Goal: Transaction & Acquisition: Obtain resource

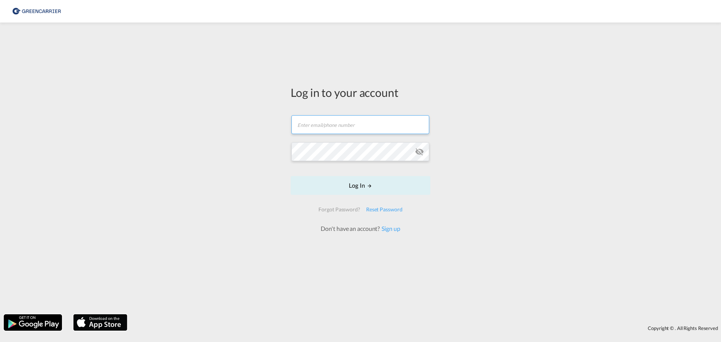
type input "[EMAIL_ADDRESS][DOMAIN_NAME]"
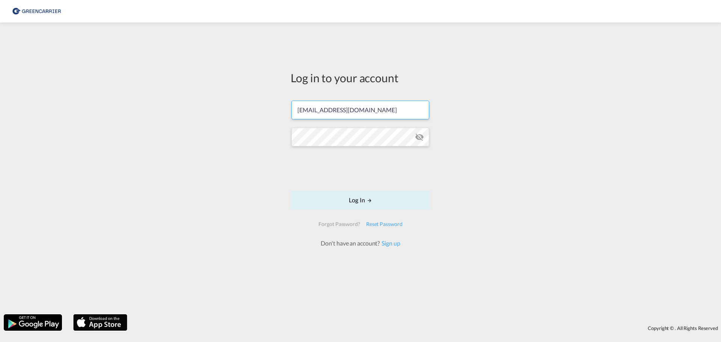
click at [331, 127] on md-input-container at bounding box center [360, 137] width 138 height 20
click at [336, 112] on input "[EMAIL_ADDRESS][DOMAIN_NAME]" at bounding box center [360, 110] width 138 height 19
click at [245, 161] on div "Log in to your account [EMAIL_ADDRESS][DOMAIN_NAME] Log In Forgot Password? Res…" at bounding box center [360, 168] width 721 height 284
click at [338, 198] on button "Log In" at bounding box center [360, 200] width 140 height 19
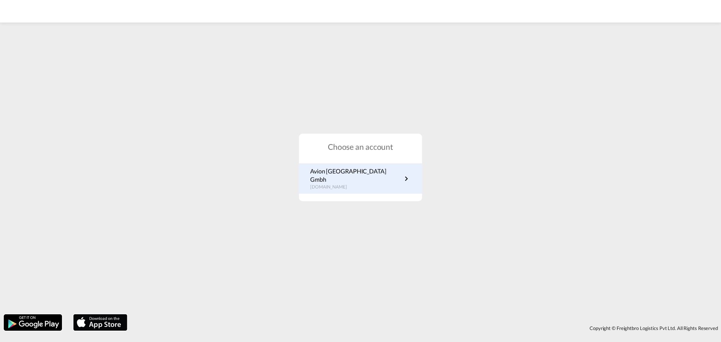
click at [341, 176] on p "Avion [GEOGRAPHIC_DATA] Gmbh" at bounding box center [356, 175] width 92 height 17
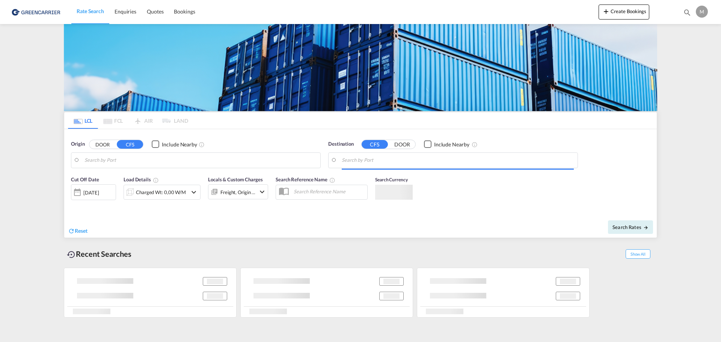
type input "DE-86368, Gersthofen, Bayern (Bavaria)"
type input "Noumea, NCNOU"
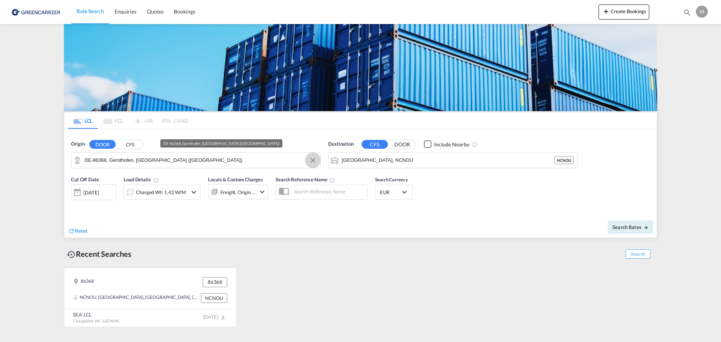
drag, startPoint x: 313, startPoint y: 161, endPoint x: 305, endPoint y: 162, distance: 7.9
click at [313, 161] on button "Clear Input" at bounding box center [312, 160] width 11 height 11
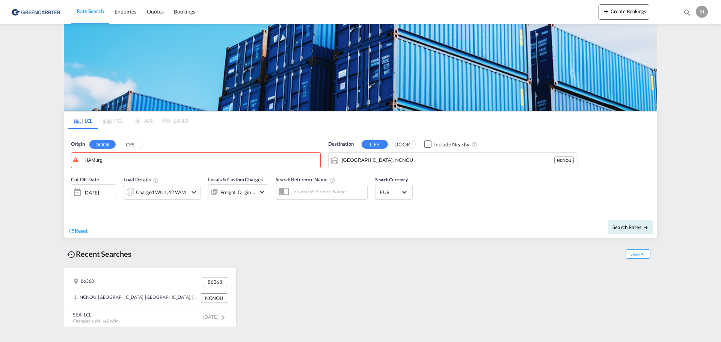
click at [131, 146] on button "CFS" at bounding box center [130, 144] width 26 height 9
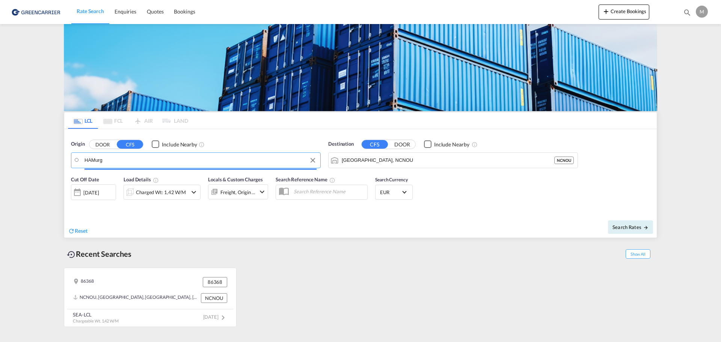
click at [116, 158] on input "HAMurg" at bounding box center [200, 160] width 232 height 11
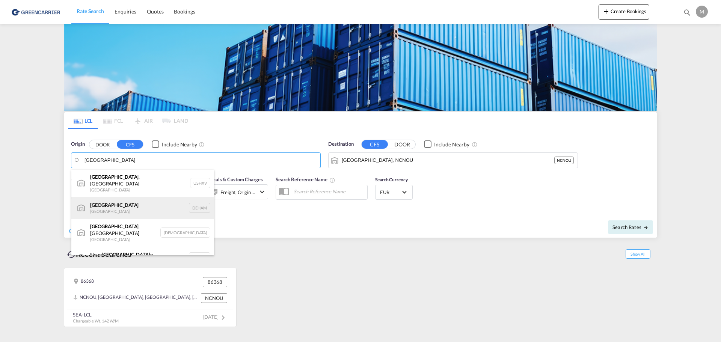
click at [156, 197] on div "Hamburg Germany DEHAM" at bounding box center [142, 208] width 143 height 23
type input "Hamburg, DEHAM"
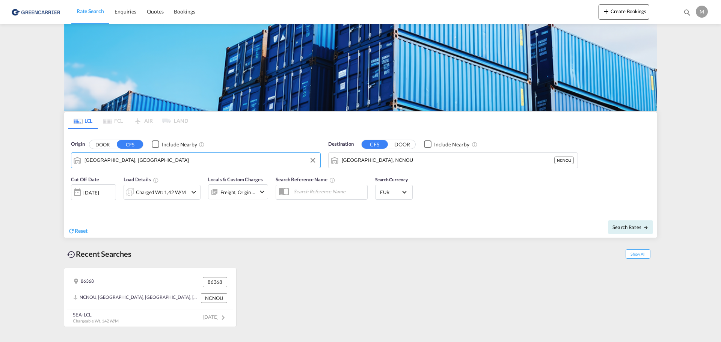
click at [303, 224] on div "Reset" at bounding box center [215, 225] width 294 height 21
click at [635, 227] on span "Search Rates" at bounding box center [630, 227] width 36 height 6
type input "DEHAM to NCNOU / 3 Sep 2025"
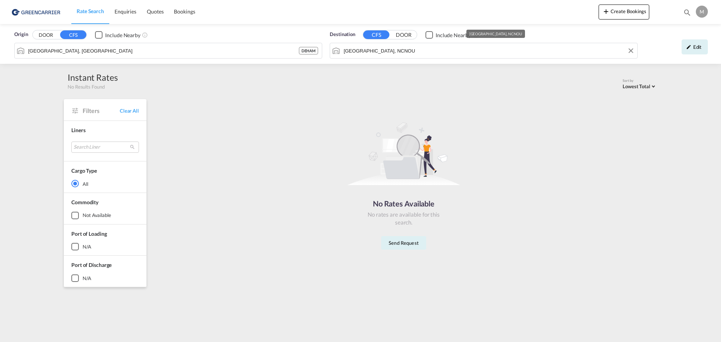
click at [372, 49] on input "Noumea, NCNOU" at bounding box center [488, 50] width 290 height 11
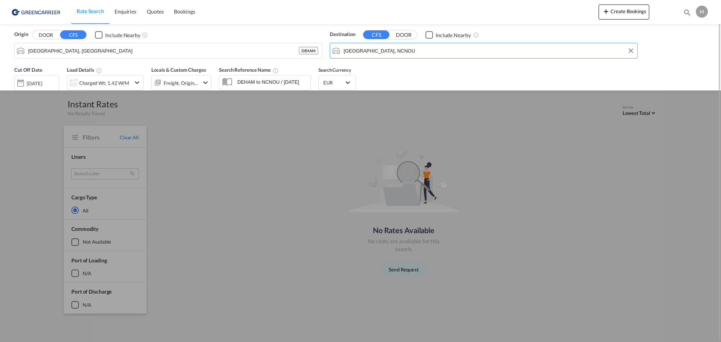
click at [372, 49] on input "Noumea, NCNOU" at bounding box center [488, 50] width 290 height 11
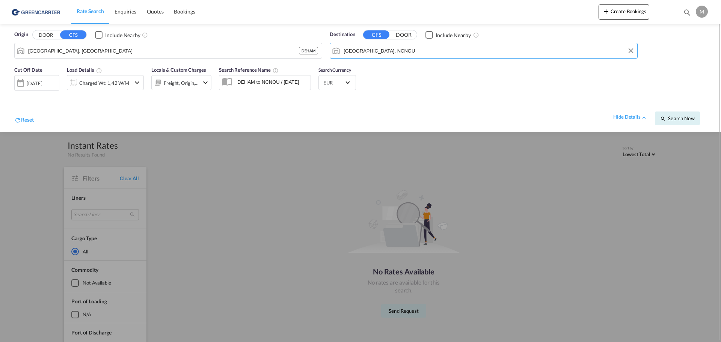
click at [372, 49] on input "Noumea, NCNOU" at bounding box center [488, 50] width 290 height 11
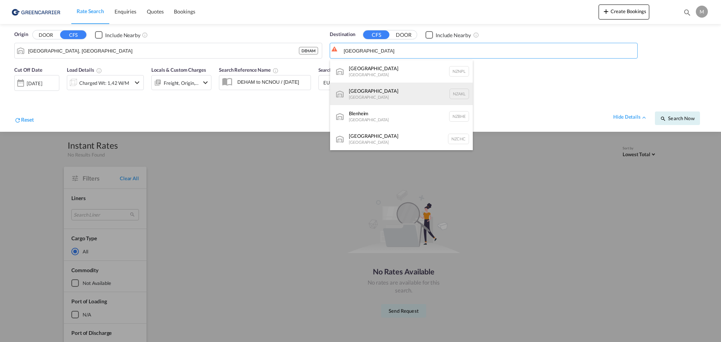
click at [450, 93] on div "Auckland New Zealand NZAKL" at bounding box center [401, 94] width 143 height 23
type input "Auckland, NZAKL"
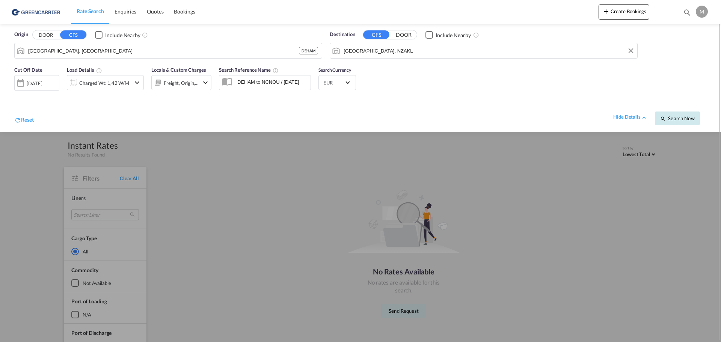
click at [668, 119] on span "Search Now" at bounding box center [677, 118] width 34 height 6
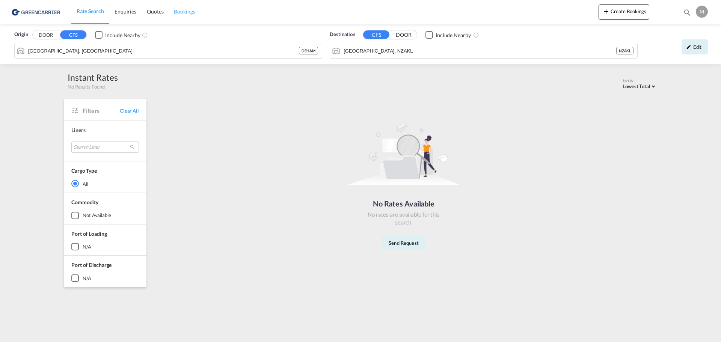
click at [185, 14] on span "Bookings" at bounding box center [184, 11] width 21 height 6
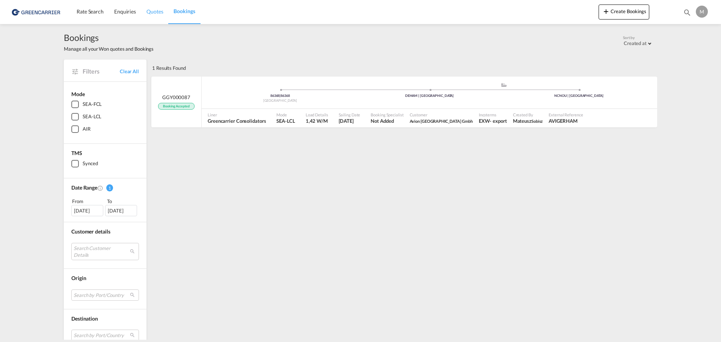
click at [152, 17] on link "Quotes" at bounding box center [154, 12] width 27 height 24
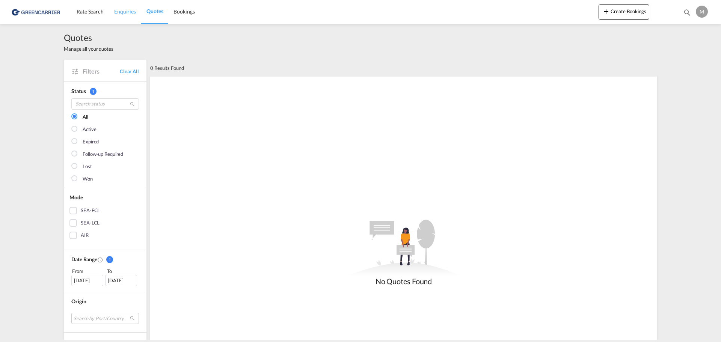
click at [120, 15] on link "Enquiries" at bounding box center [125, 12] width 32 height 24
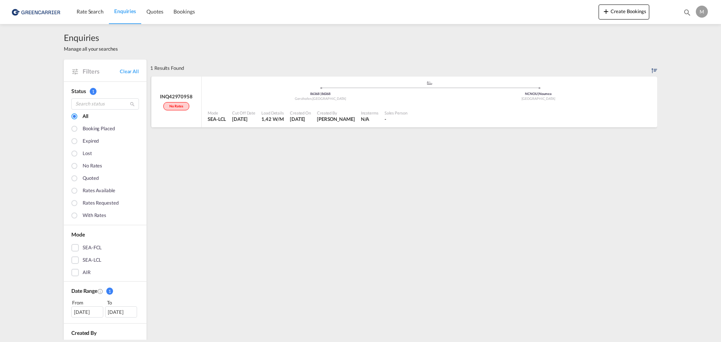
click at [241, 90] on ul ".a{fill:#aaa8ad;} .a{fill:#aaa8ad;} 86368 | 86368 Gersthofen , Germany NCNOU | …" at bounding box center [429, 90] width 436 height 4
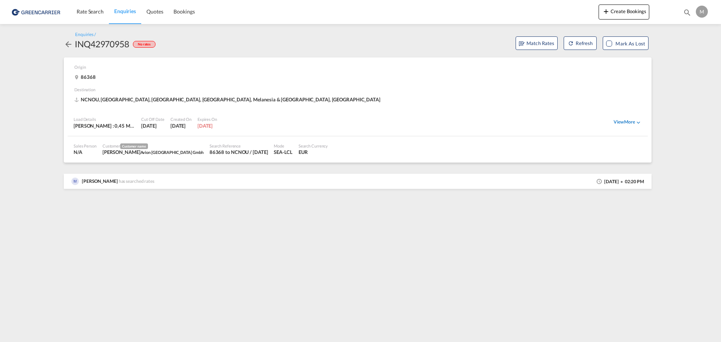
click at [628, 125] on div "View More" at bounding box center [627, 122] width 28 height 7
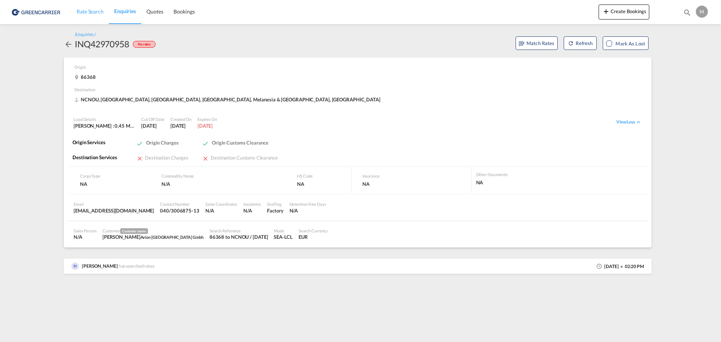
click at [80, 9] on span "Rate Search" at bounding box center [90, 11] width 27 height 6
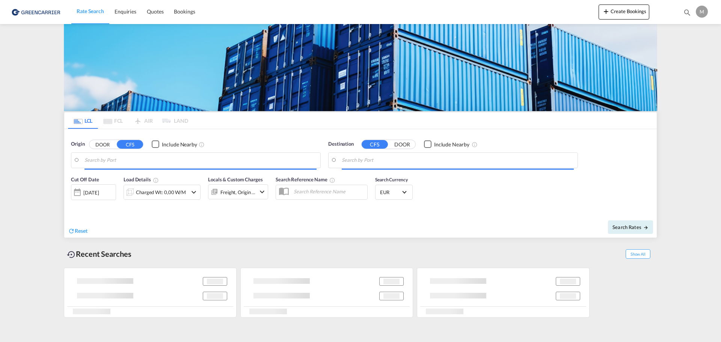
type input "Hamburg, DEHAM"
type input "Auckland, NZAKL"
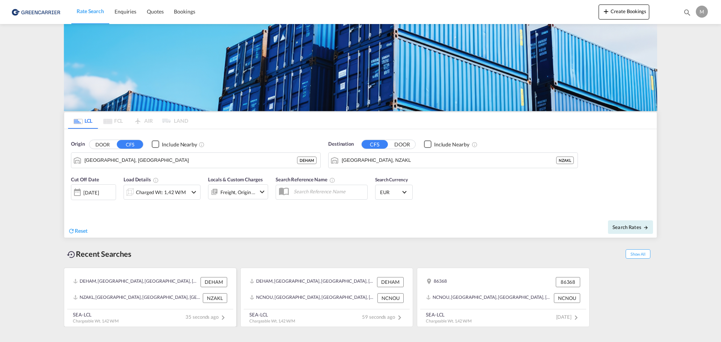
click at [182, 289] on div "DEHAM, Hamburg, Germany, Western Europe, Europe DEHAM" at bounding box center [150, 282] width 160 height 16
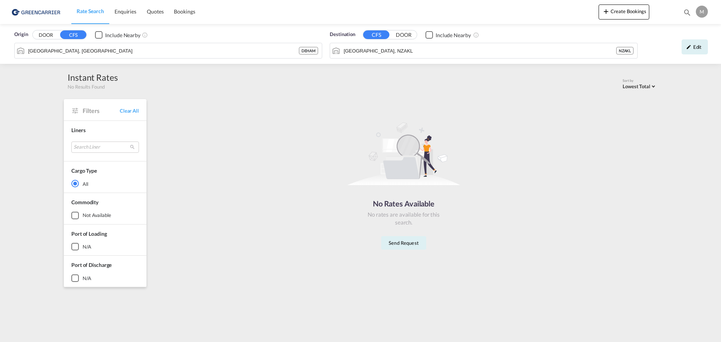
click at [101, 32] on div "Checkbox No Ink" at bounding box center [99, 35] width 8 height 8
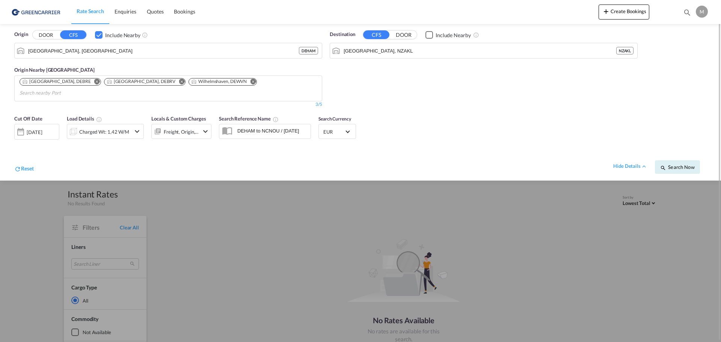
click at [31, 12] on img at bounding box center [36, 11] width 51 height 17
click at [10, 15] on md-toolbar "Rate Search Enquiries Quotes Bookings Create Bookings Bookings Quotes Enquiries…" at bounding box center [360, 12] width 721 height 24
click at [250, 80] on md-icon "Remove" at bounding box center [253, 81] width 6 height 6
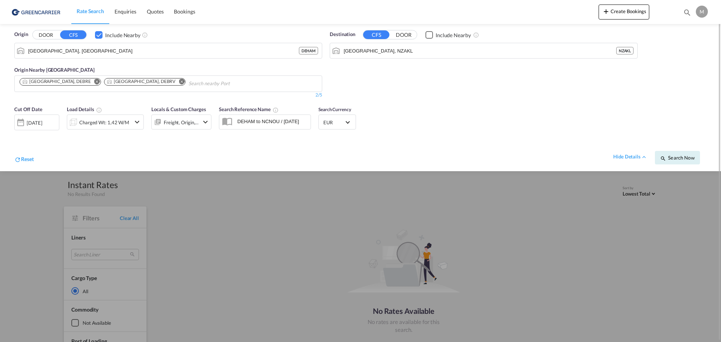
click at [179, 81] on md-icon "Remove" at bounding box center [182, 81] width 6 height 6
click at [94, 81] on md-icon "Remove" at bounding box center [97, 81] width 6 height 6
